Goal: Use online tool/utility: Use online tool/utility

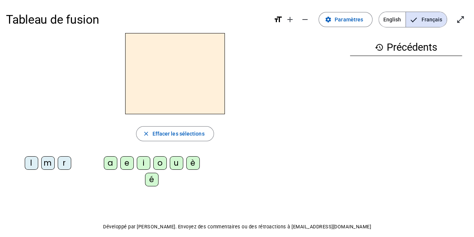
click at [44, 171] on letter-bubble "m" at bounding box center [49, 164] width 17 height 17
click at [102, 176] on div "Tableau de fusion format_size add remove settings Paramètres English Français o…" at bounding box center [237, 135] width 474 height 271
click at [104, 172] on letter-bubble "a" at bounding box center [112, 164] width 17 height 17
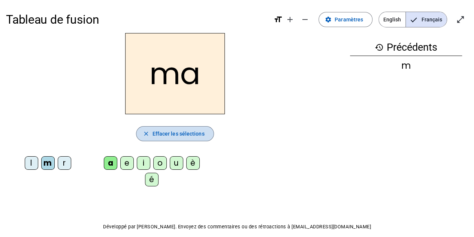
click at [146, 141] on span "button" at bounding box center [175, 134] width 77 height 18
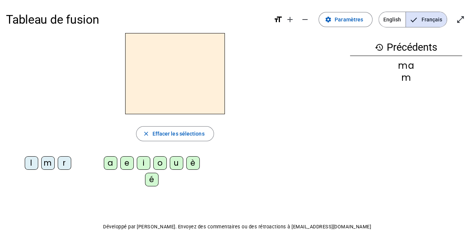
click at [31, 171] on letter-bubble "l" at bounding box center [33, 164] width 17 height 17
click at [104, 171] on letter-bubble "a" at bounding box center [112, 164] width 17 height 17
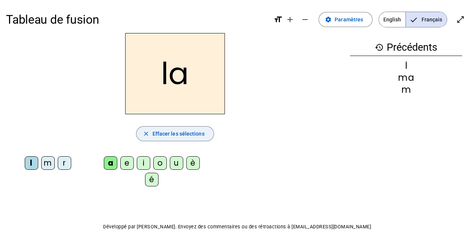
click at [149, 141] on span "button" at bounding box center [175, 134] width 77 height 18
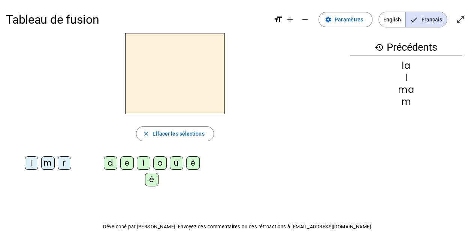
click at [63, 177] on div "Tableau de fusion format_size add remove settings Paramètres English Français o…" at bounding box center [237, 135] width 474 height 271
click at [65, 171] on letter-bubble "r" at bounding box center [66, 164] width 17 height 17
click at [103, 177] on div "Tableau de fusion format_size add remove settings Paramètres English Français o…" at bounding box center [237, 135] width 474 height 271
click at [104, 171] on letter-bubble "a" at bounding box center [112, 164] width 17 height 17
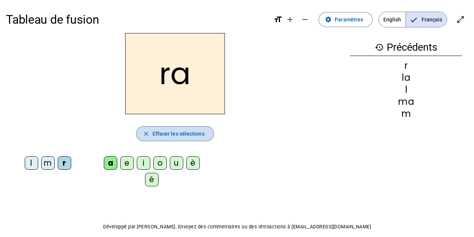
click at [145, 140] on span "button" at bounding box center [175, 134] width 77 height 18
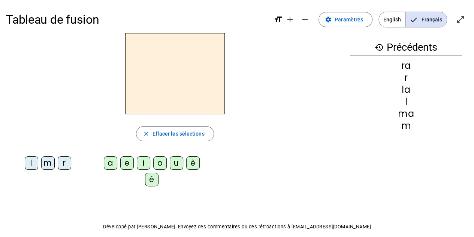
click at [65, 179] on div "Tableau de fusion format_size add remove settings Paramètres English Français o…" at bounding box center [237, 135] width 474 height 271
click at [66, 177] on div "Tableau de fusion format_size add remove settings Paramètres English Français o…" at bounding box center [237, 135] width 474 height 271
click at [83, 202] on div "Tableau de fusion format_size add remove settings Paramètres English Français o…" at bounding box center [237, 135] width 474 height 271
click at [31, 169] on div "l" at bounding box center [32, 163] width 14 height 14
click at [120, 172] on letter-bubble "e" at bounding box center [128, 164] width 17 height 17
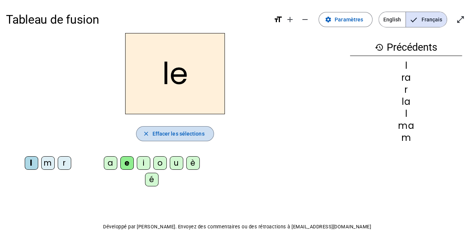
click at [149, 141] on span "button" at bounding box center [175, 134] width 77 height 18
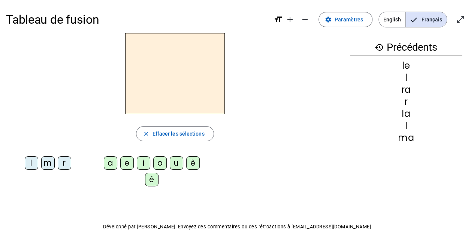
click at [47, 179] on div "Tableau de fusion format_size add remove settings Paramètres English Français o…" at bounding box center [237, 135] width 474 height 271
click at [46, 172] on letter-bubble "m" at bounding box center [49, 164] width 17 height 17
click at [120, 176] on div "Tableau de fusion format_size add remove settings Paramètres English Français o…" at bounding box center [237, 135] width 474 height 271
click at [118, 177] on div "Tableau de fusion format_size add remove settings Paramètres English Français o…" at bounding box center [237, 135] width 474 height 271
click at [100, 222] on p "Développé par [PERSON_NAME]. Envoyez des commentaires ou des rétroactions à [EM…" at bounding box center [237, 226] width 462 height 9
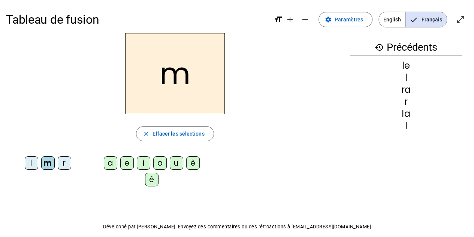
click at [118, 178] on div "Tableau de fusion format_size add remove settings Paramètres English Français o…" at bounding box center [237, 135] width 474 height 271
click at [120, 171] on letter-bubble "e" at bounding box center [128, 164] width 17 height 17
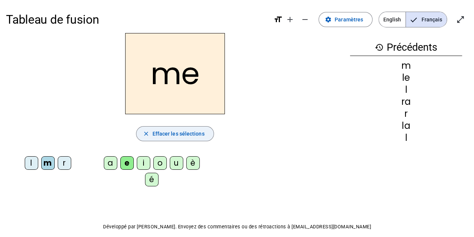
click at [146, 141] on span "button" at bounding box center [175, 134] width 77 height 18
